Goal: Navigation & Orientation: Find specific page/section

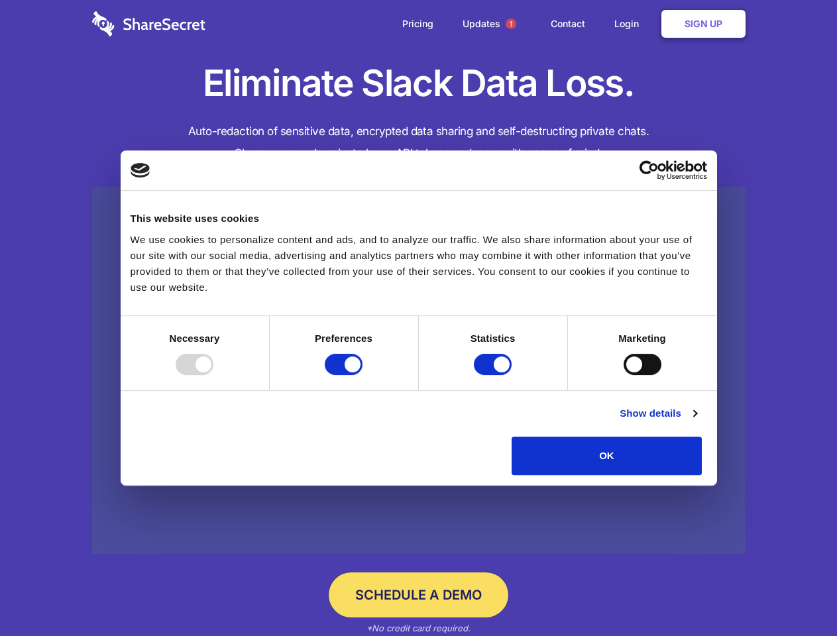
click at [213, 375] on div at bounding box center [195, 364] width 38 height 21
click at [363, 375] on input "Preferences" at bounding box center [344, 364] width 38 height 21
checkbox input "false"
click at [494, 375] on input "Statistics" at bounding box center [493, 364] width 38 height 21
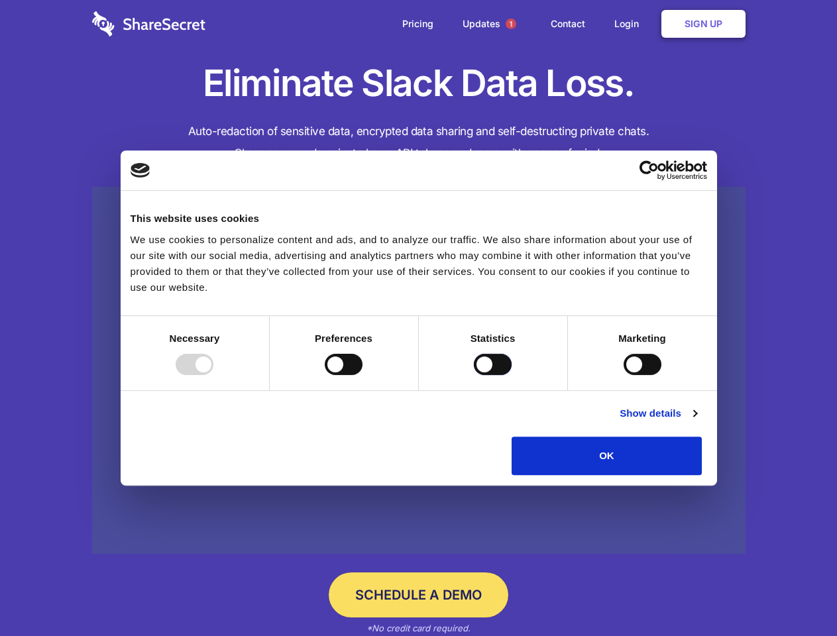
checkbox input "false"
click at [624, 375] on input "Marketing" at bounding box center [643, 364] width 38 height 21
checkbox input "true"
click at [697, 421] on link "Show details" at bounding box center [658, 414] width 77 height 16
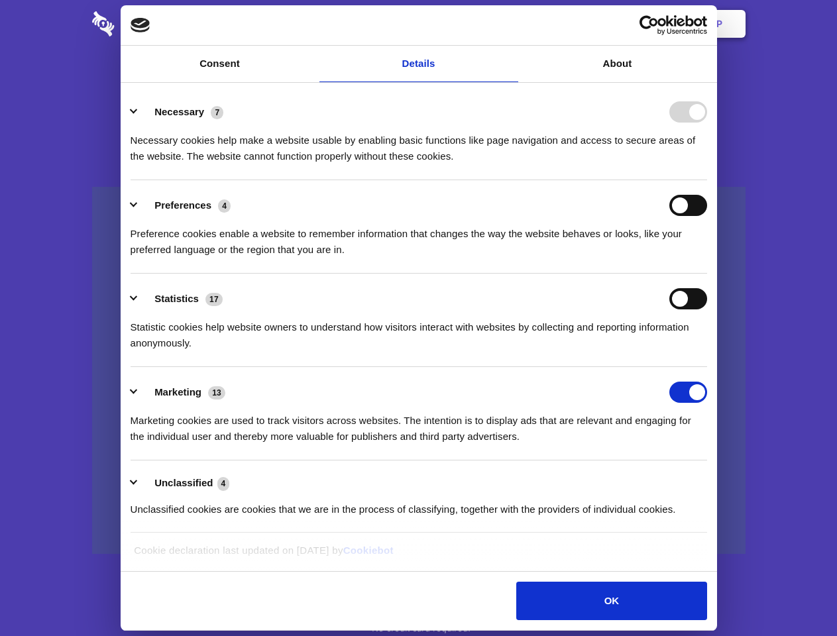
click at [707, 180] on li "Necessary 7 Necessary cookies help make a website usable by enabling basic func…" at bounding box center [419, 133] width 577 height 93
click at [510, 24] on span "1" at bounding box center [511, 24] width 11 height 11
